Goal: Download file/media

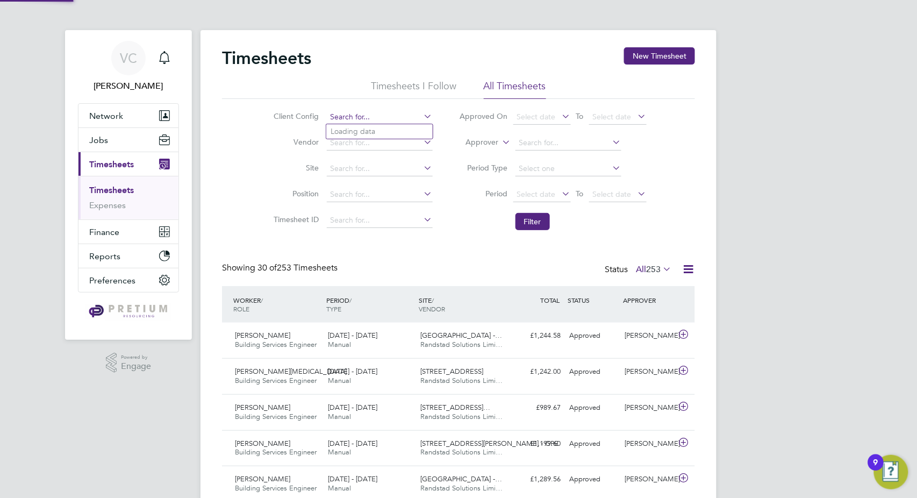
click at [357, 120] on input at bounding box center [380, 117] width 106 height 15
paste input "BGIS - Temporary"
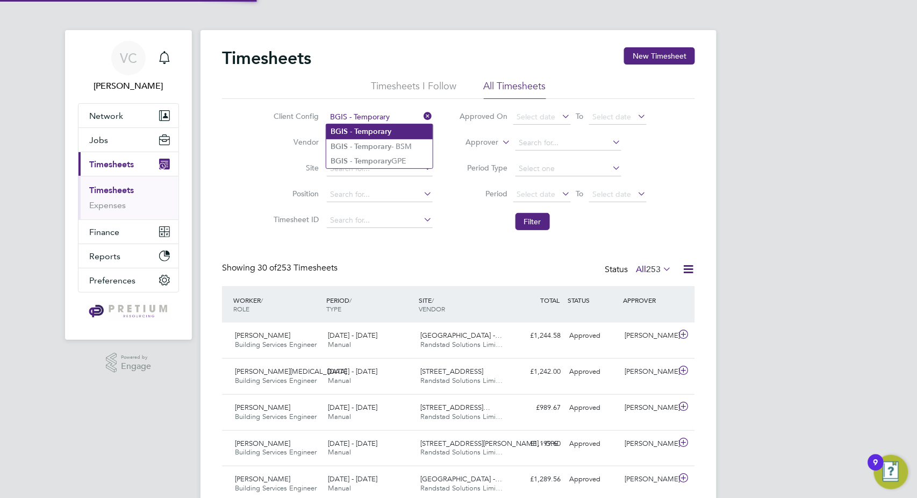
type input "BGIS - Temporary"
click at [395, 132] on li "BGIS - Temporary" at bounding box center [379, 131] width 106 height 15
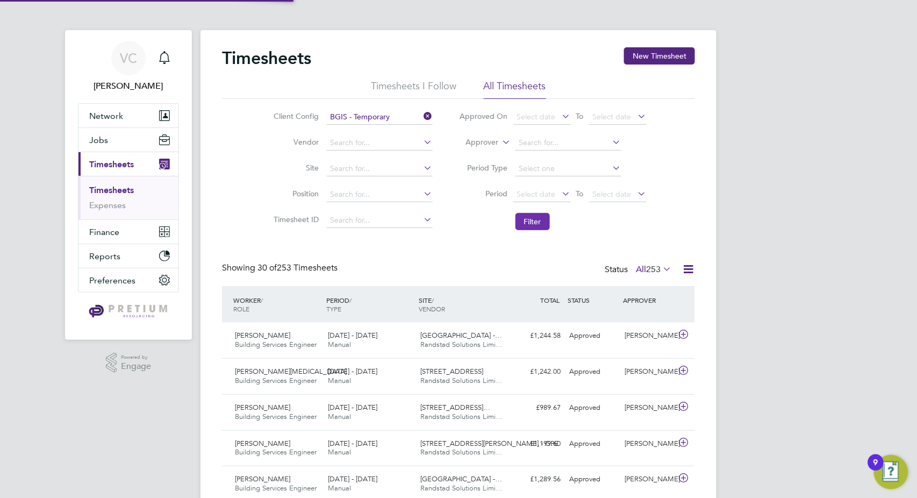
click at [530, 217] on button "Filter" at bounding box center [532, 221] width 34 height 17
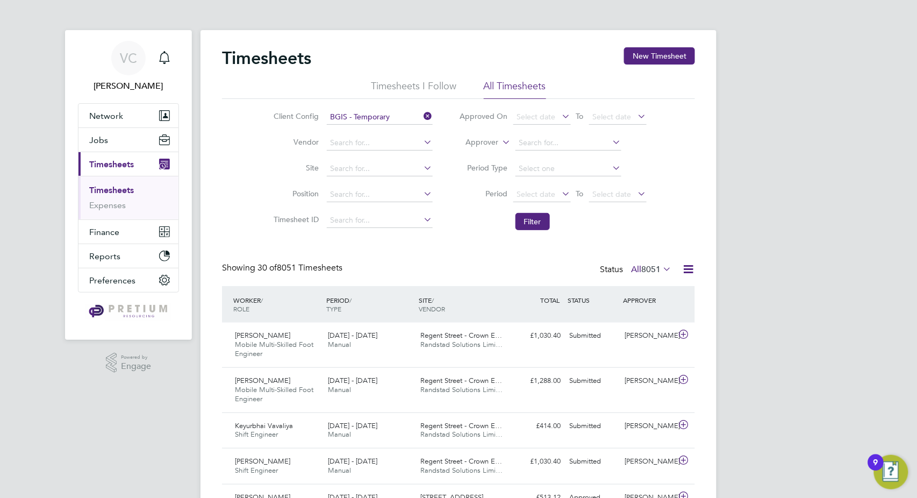
click at [690, 270] on icon at bounding box center [687, 268] width 13 height 13
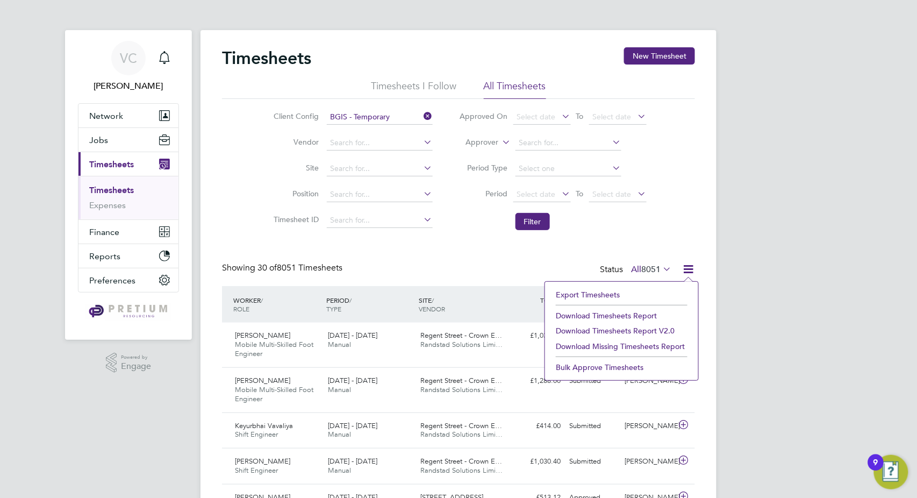
click at [620, 311] on li "Download Timesheets Report" at bounding box center [621, 315] width 142 height 15
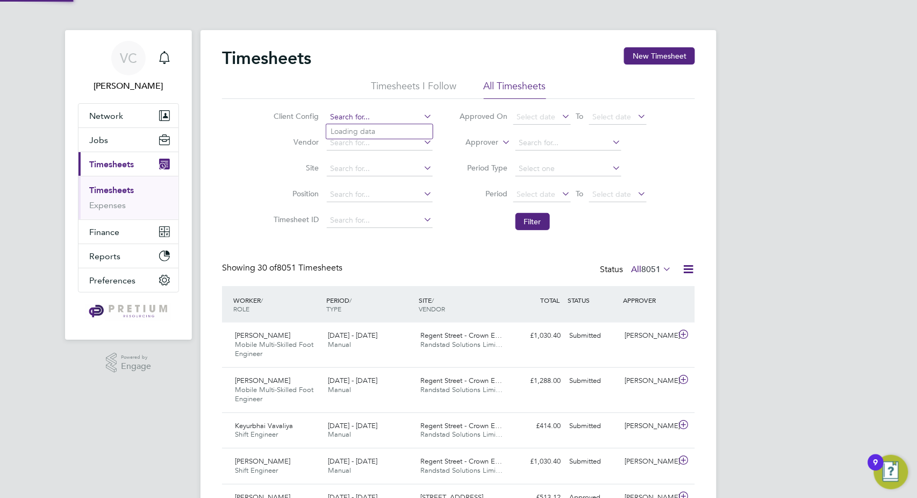
click at [372, 113] on input at bounding box center [380, 117] width 106 height 15
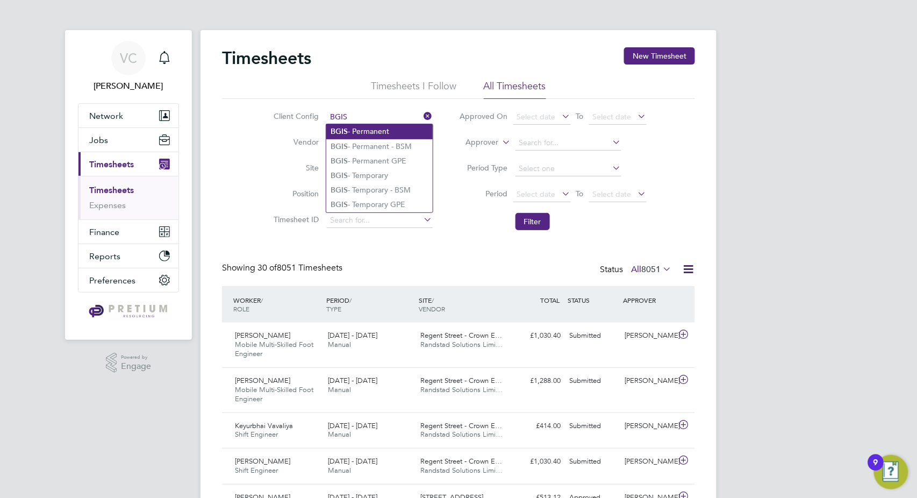
click at [387, 134] on li "BGIS - Permanent" at bounding box center [379, 131] width 106 height 15
type input "BGIS - Permanent"
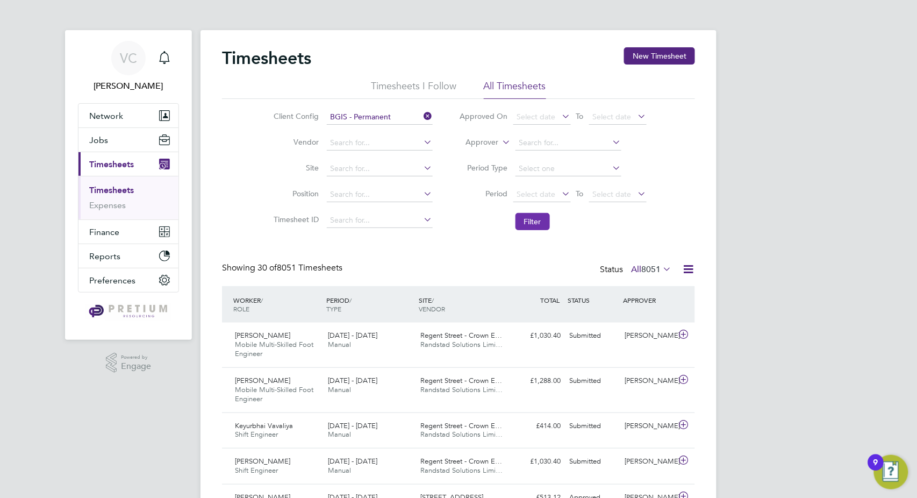
click at [540, 223] on button "Filter" at bounding box center [532, 221] width 34 height 17
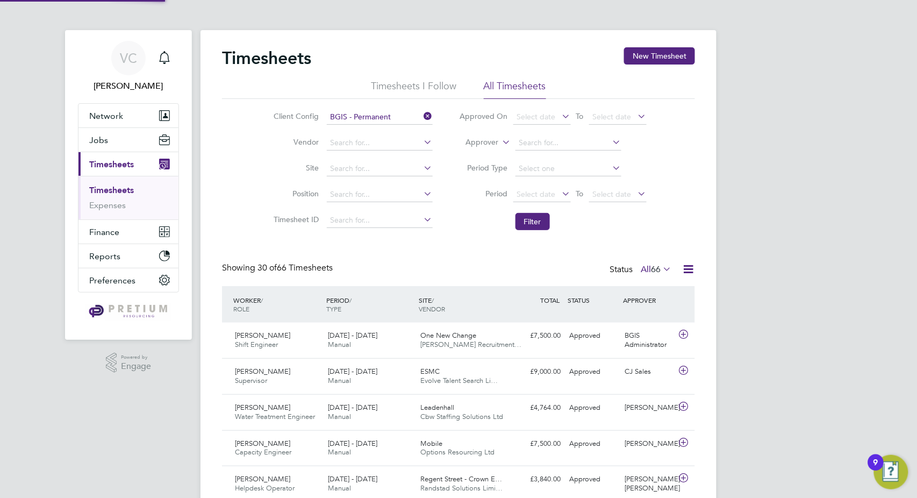
scroll to position [27, 93]
click at [692, 269] on icon at bounding box center [687, 268] width 13 height 13
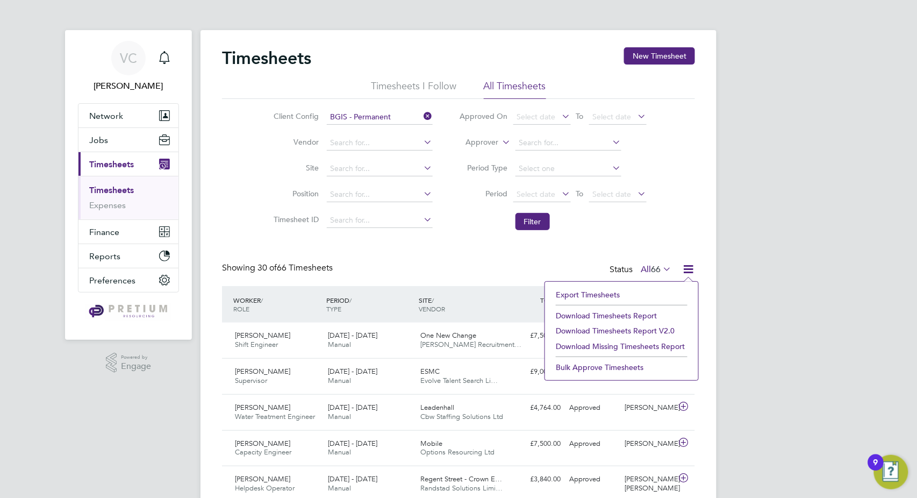
click at [610, 314] on li "Download Timesheets Report" at bounding box center [621, 315] width 142 height 15
